Goal: Task Accomplishment & Management: Complete application form

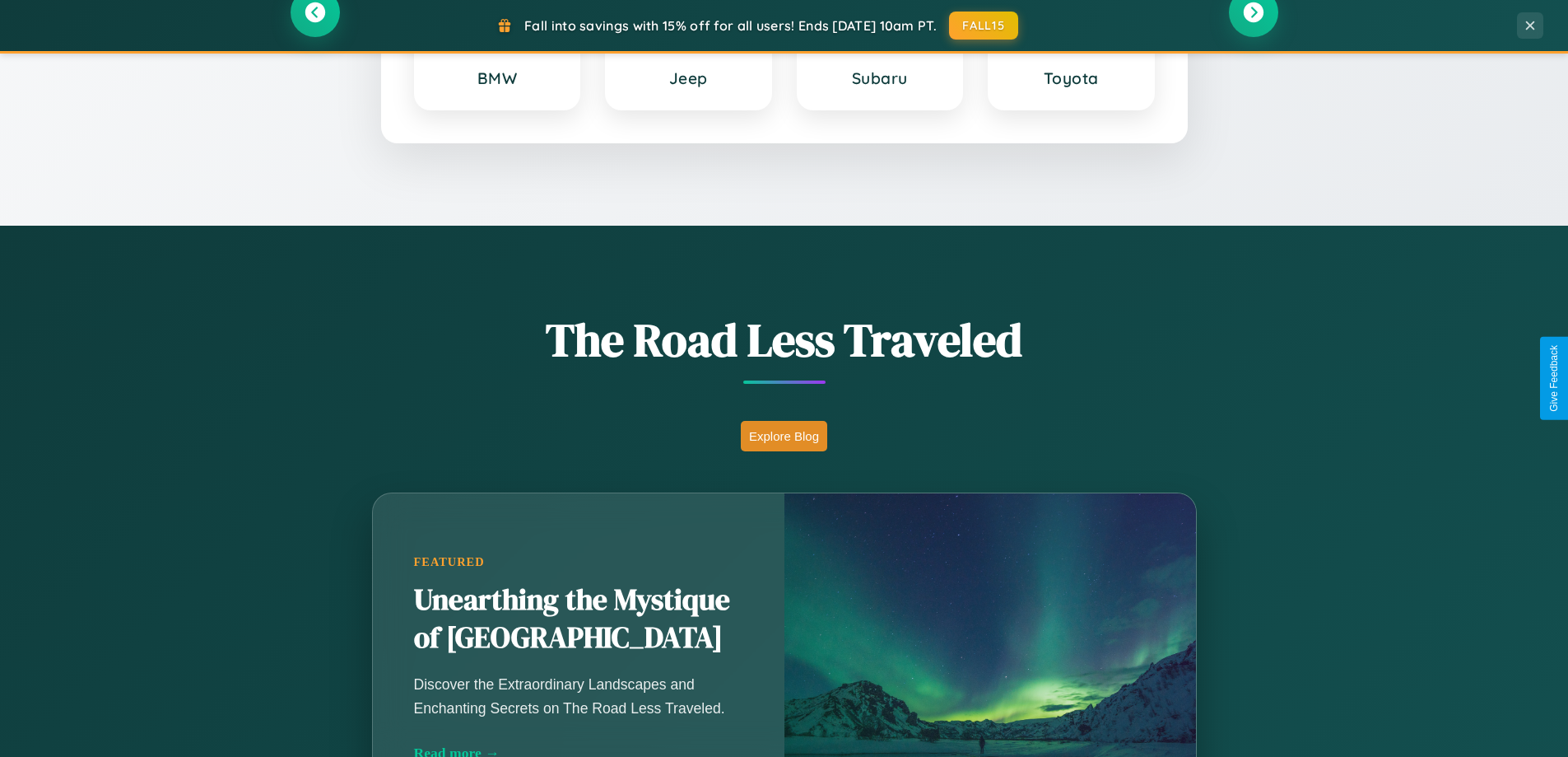
scroll to position [3168, 0]
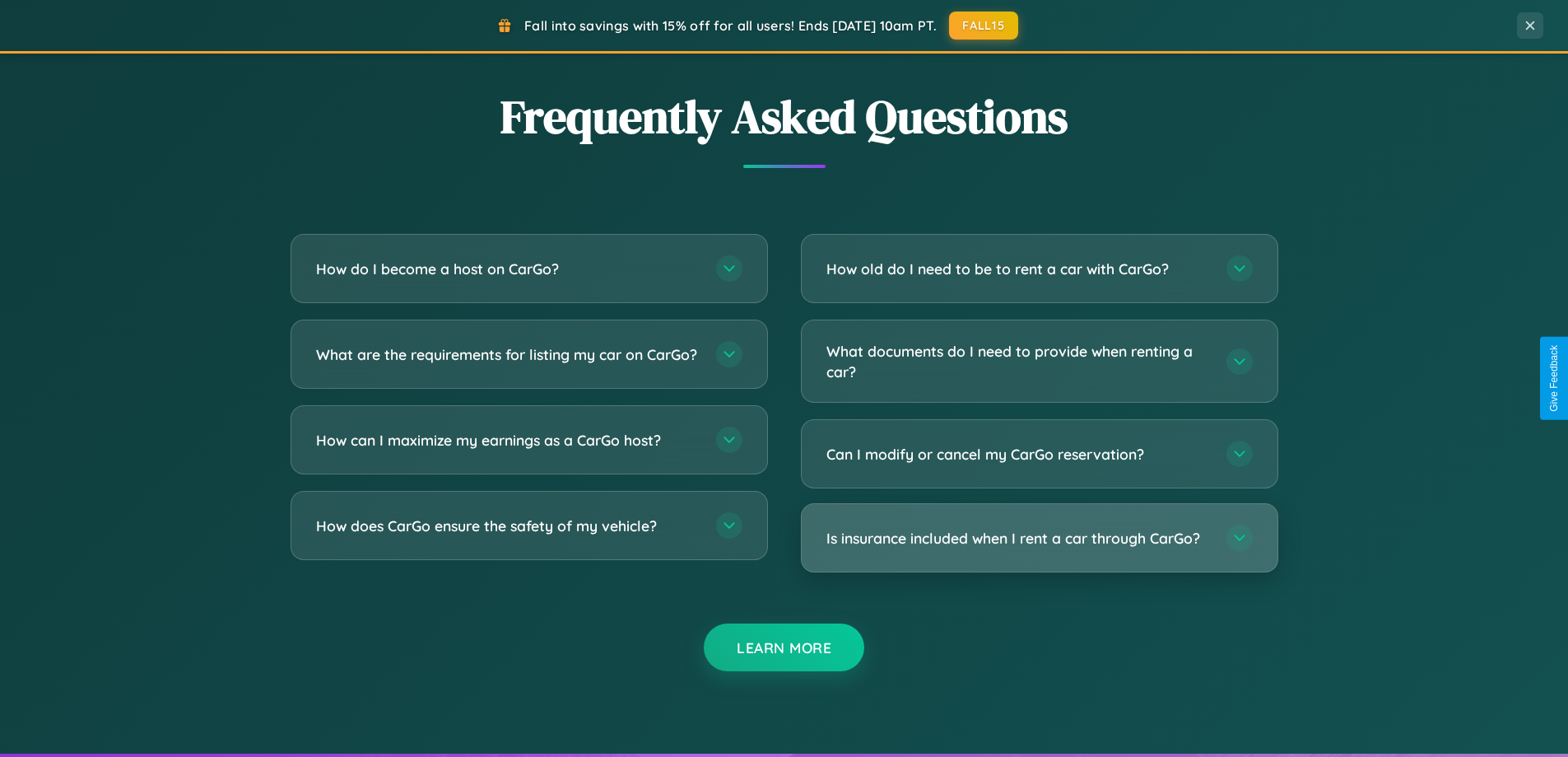
click at [1039, 539] on h3 "Is insurance included when I rent a car through CarGo?" at bounding box center [1018, 538] width 383 height 21
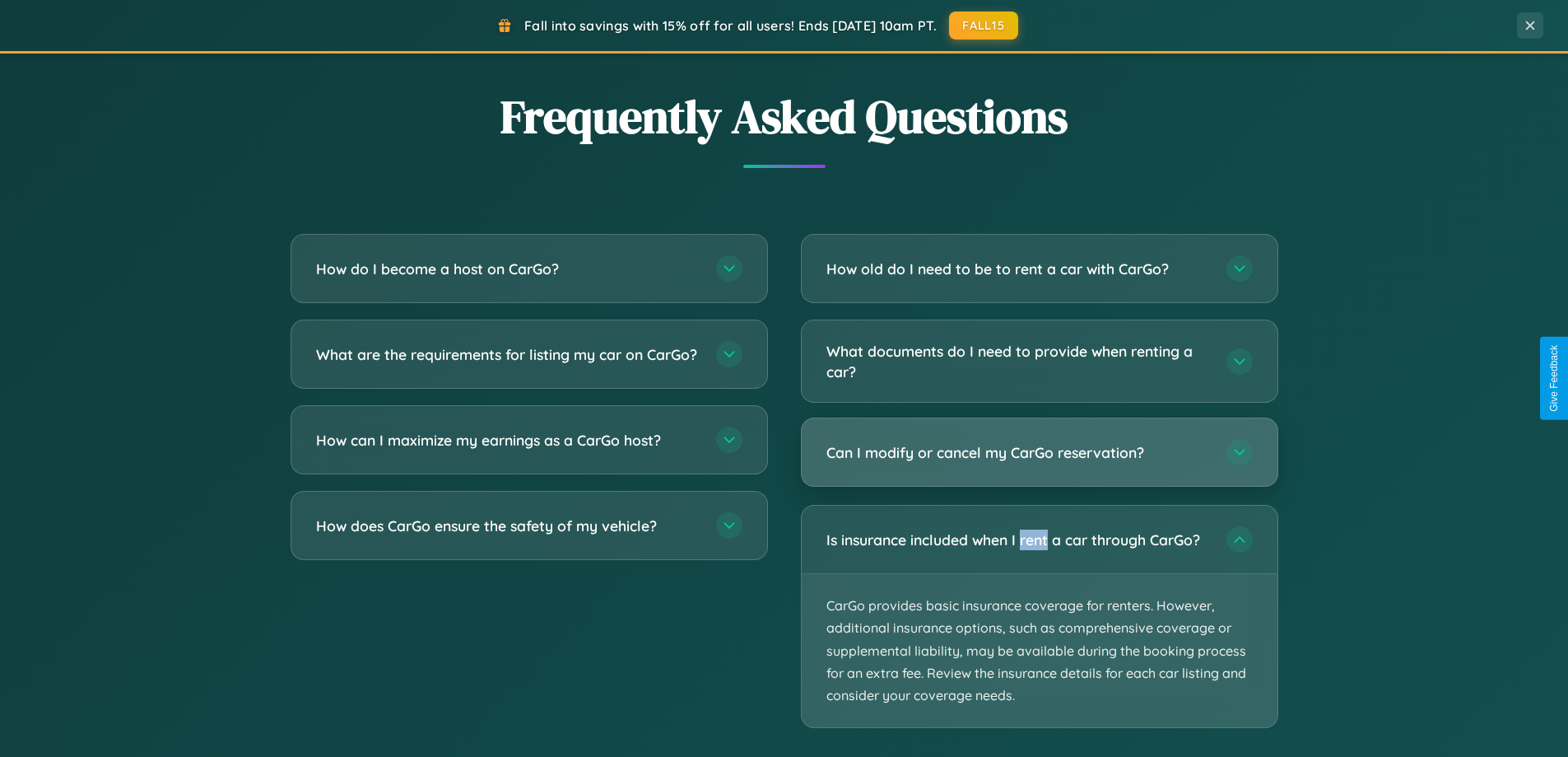
click at [1039, 452] on h3 "Can I modify or cancel my CarGo reservation?" at bounding box center [1018, 452] width 383 height 21
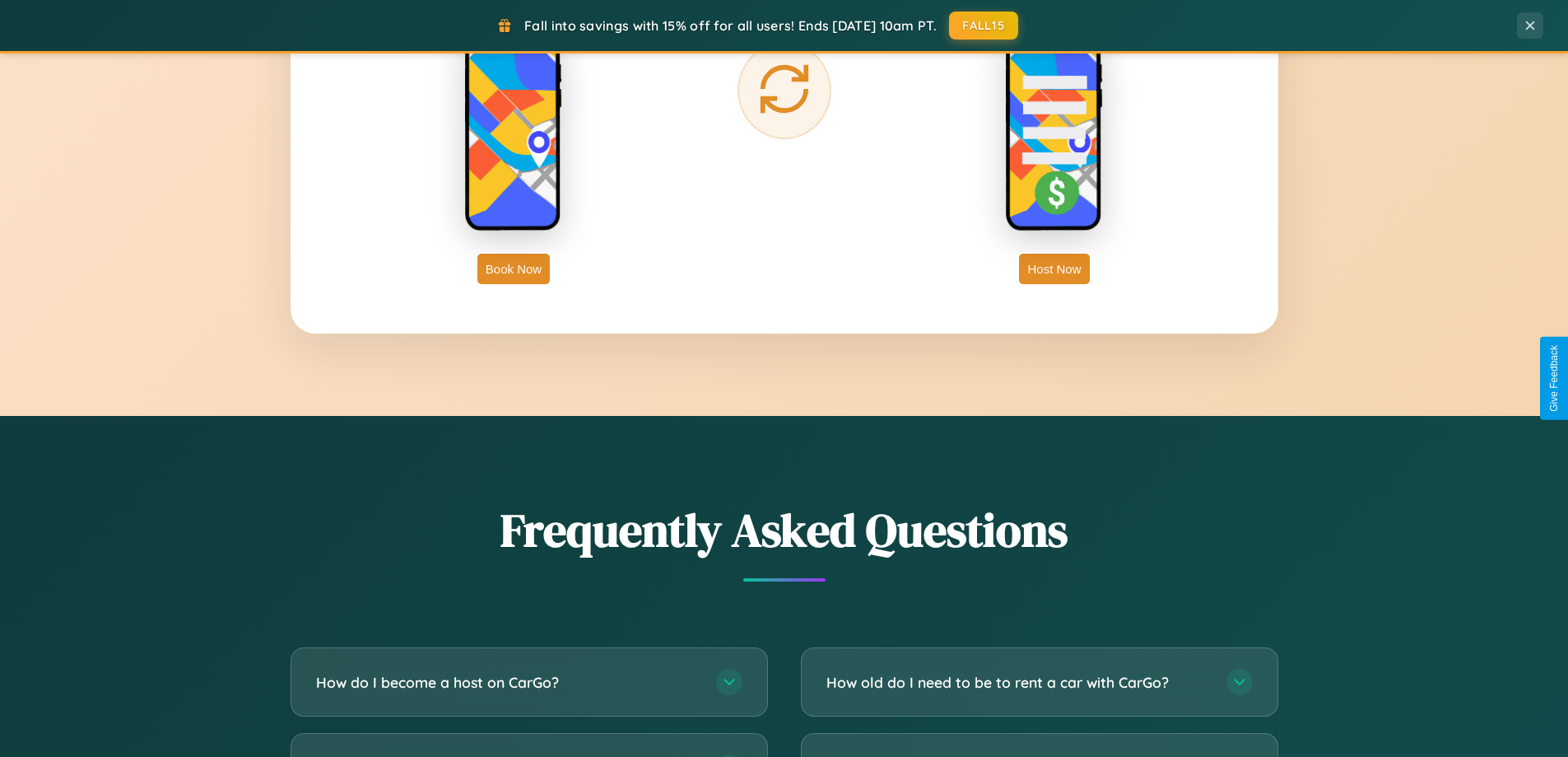
scroll to position [2646, 0]
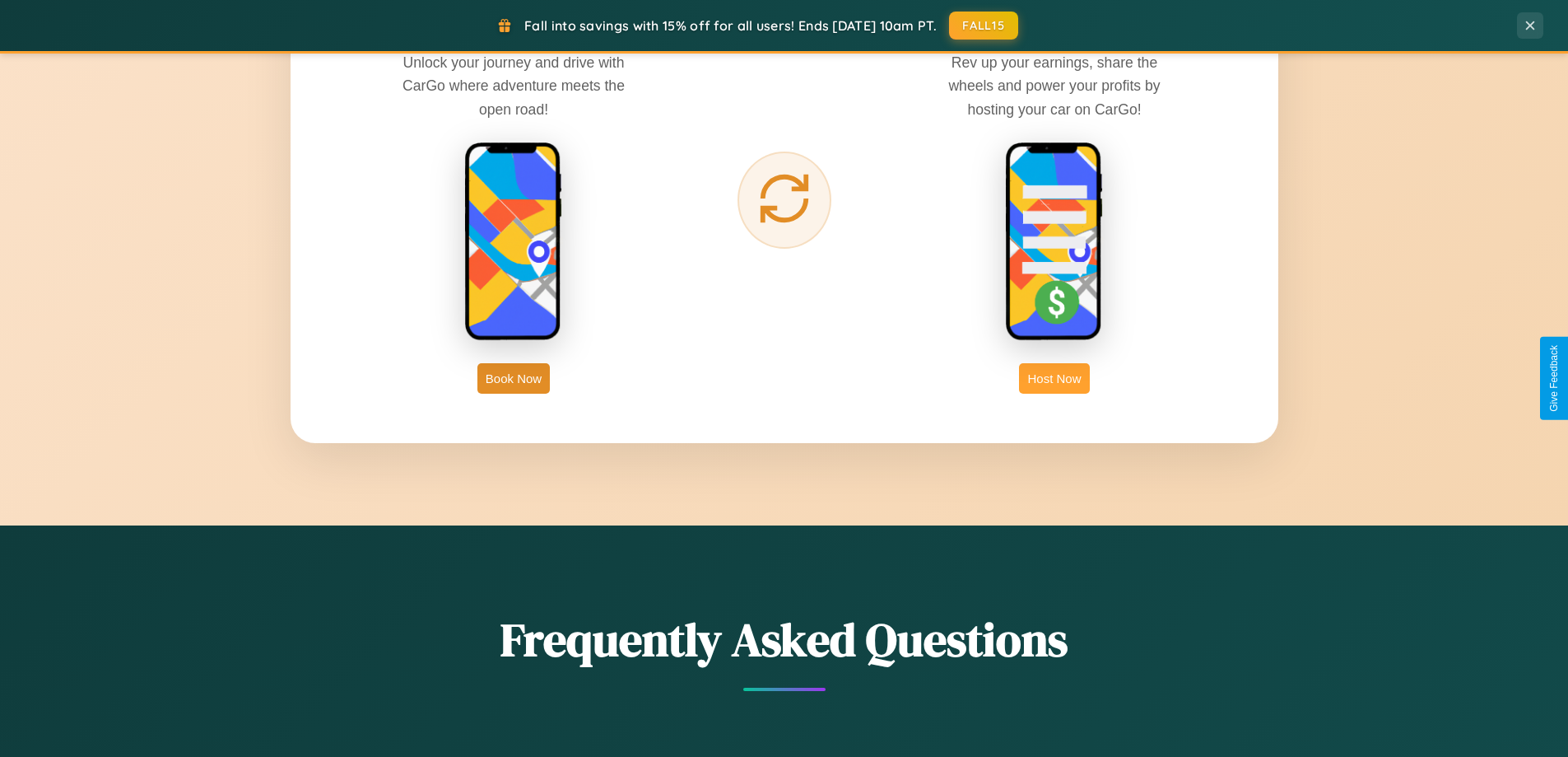
click at [1055, 378] on button "Host Now" at bounding box center [1054, 378] width 70 height 30
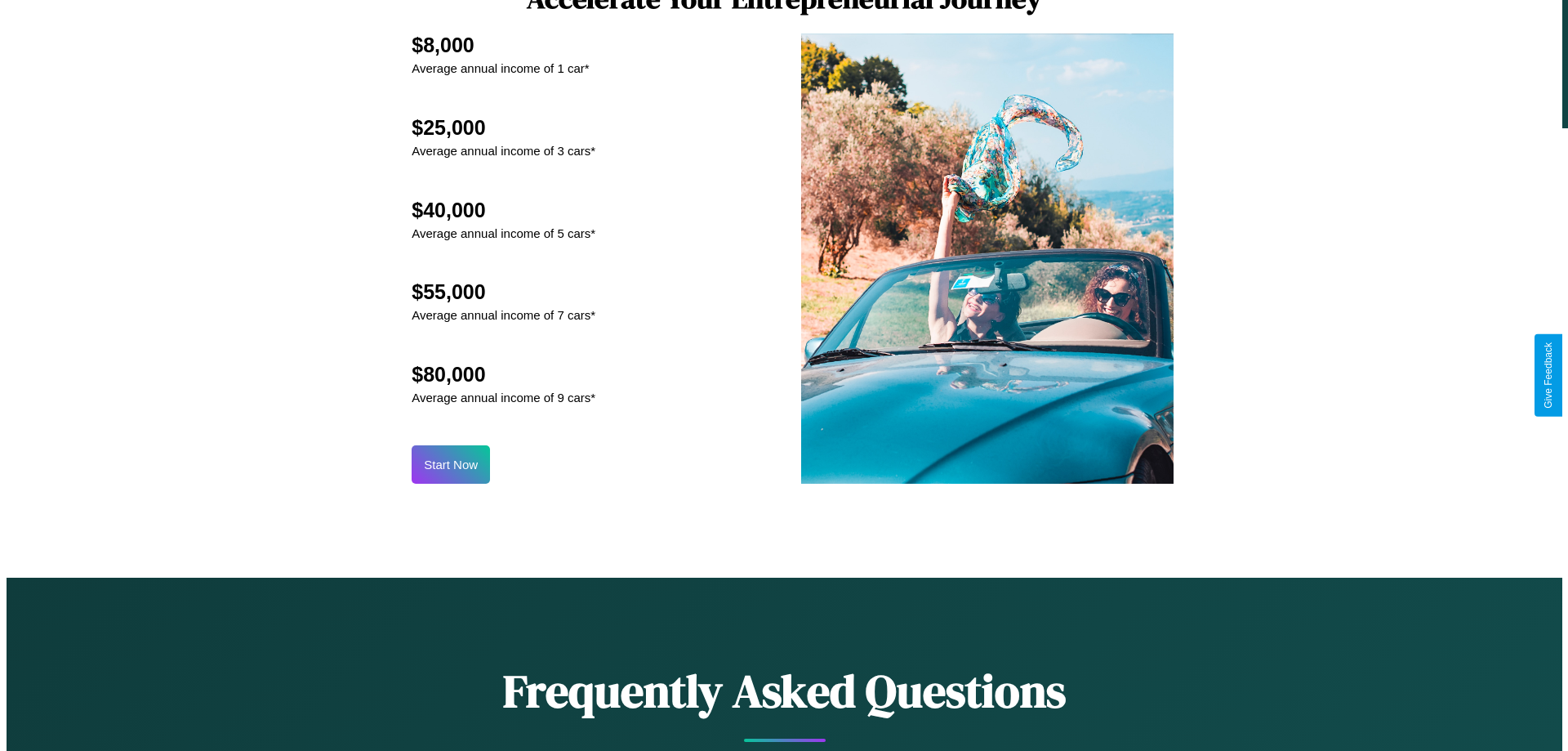
scroll to position [1703, 0]
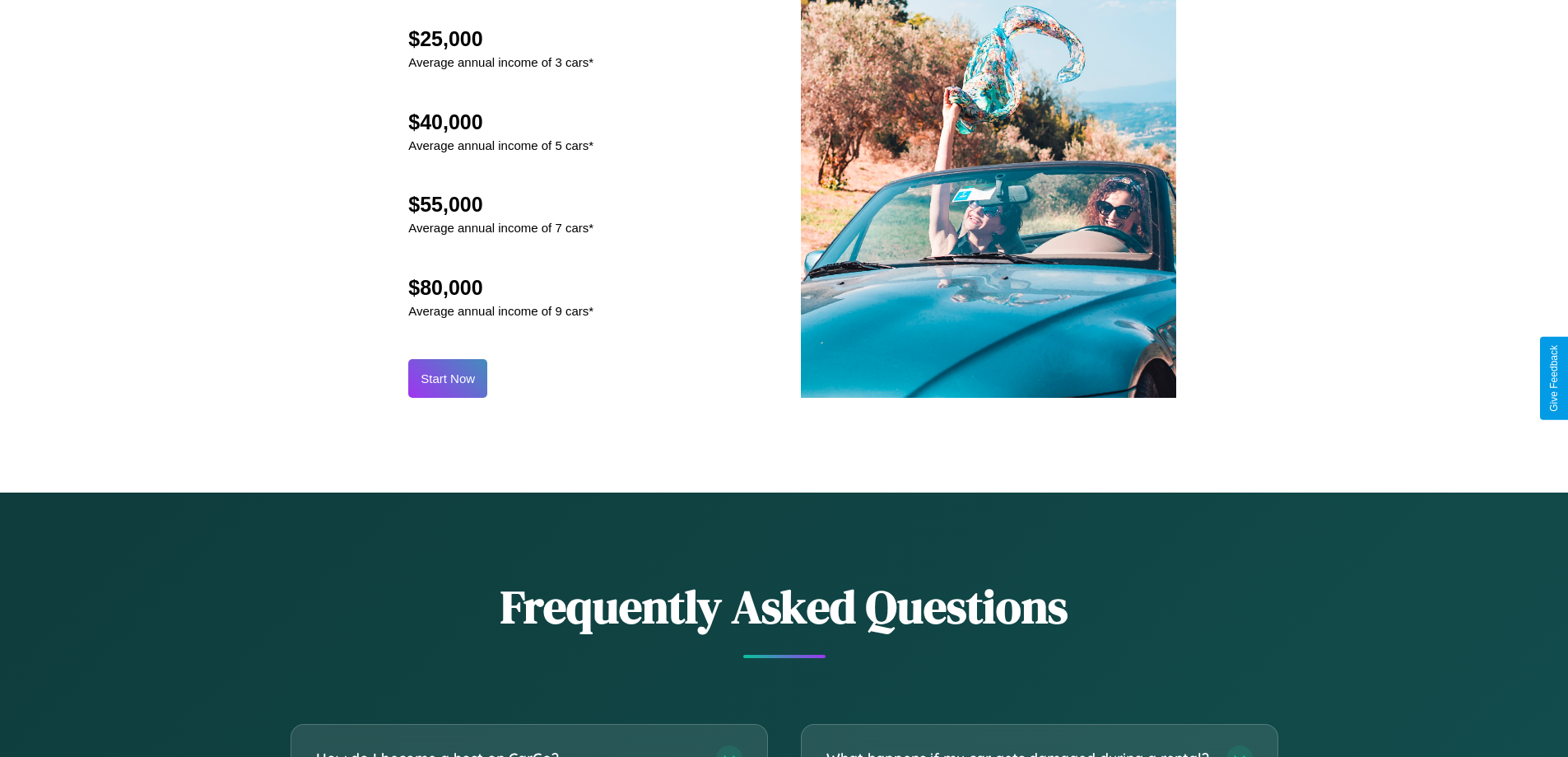
click at [448, 378] on button "Start Now" at bounding box center [448, 378] width 79 height 39
